Goal: Task Accomplishment & Management: Complete application form

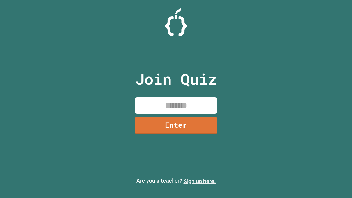
click at [200, 181] on link "Sign up here." at bounding box center [200, 181] width 32 height 7
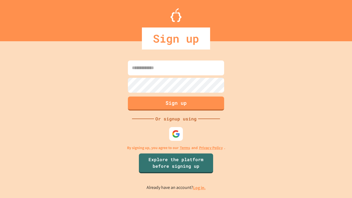
click at [200, 188] on link "Log in." at bounding box center [199, 188] width 13 height 6
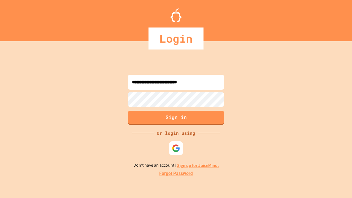
type input "**********"
